Goal: Communication & Community: Answer question/provide support

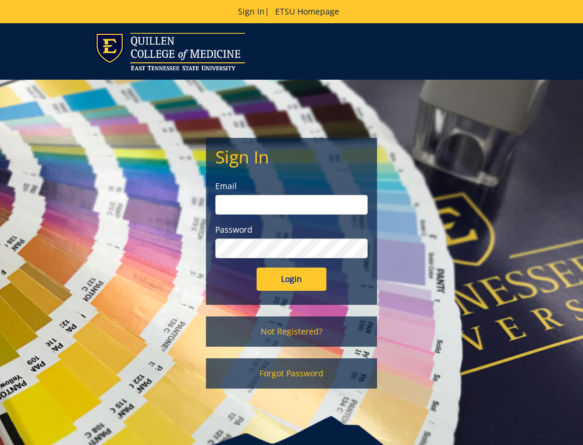
type input "[EMAIL_ADDRESS][DOMAIN_NAME]"
click at [276, 275] on input "Login" at bounding box center [292, 279] width 70 height 23
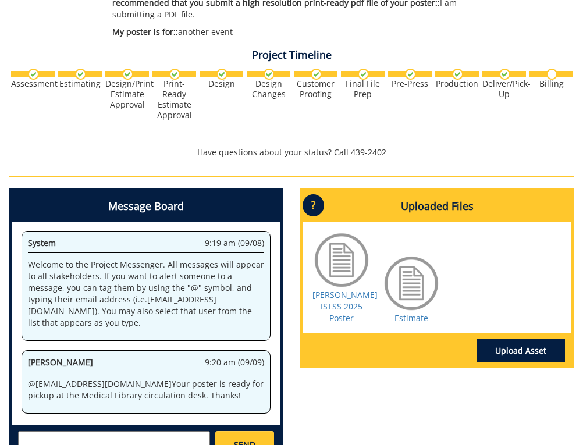
scroll to position [524, 0]
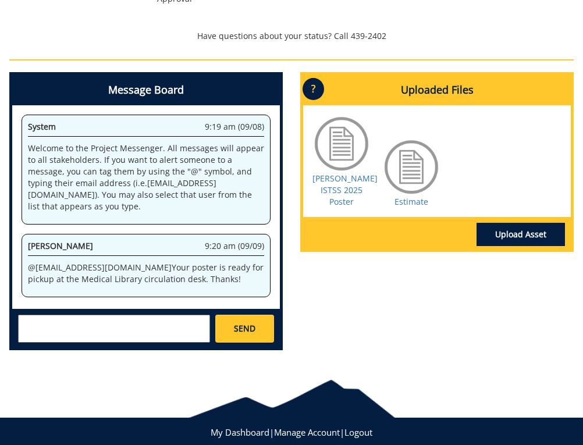
click at [63, 325] on textarea at bounding box center [114, 329] width 192 height 28
type textarea "Great! Thank you!"
click at [243, 329] on span "SEND" at bounding box center [245, 329] width 22 height 12
